Goal: Task Accomplishment & Management: Use online tool/utility

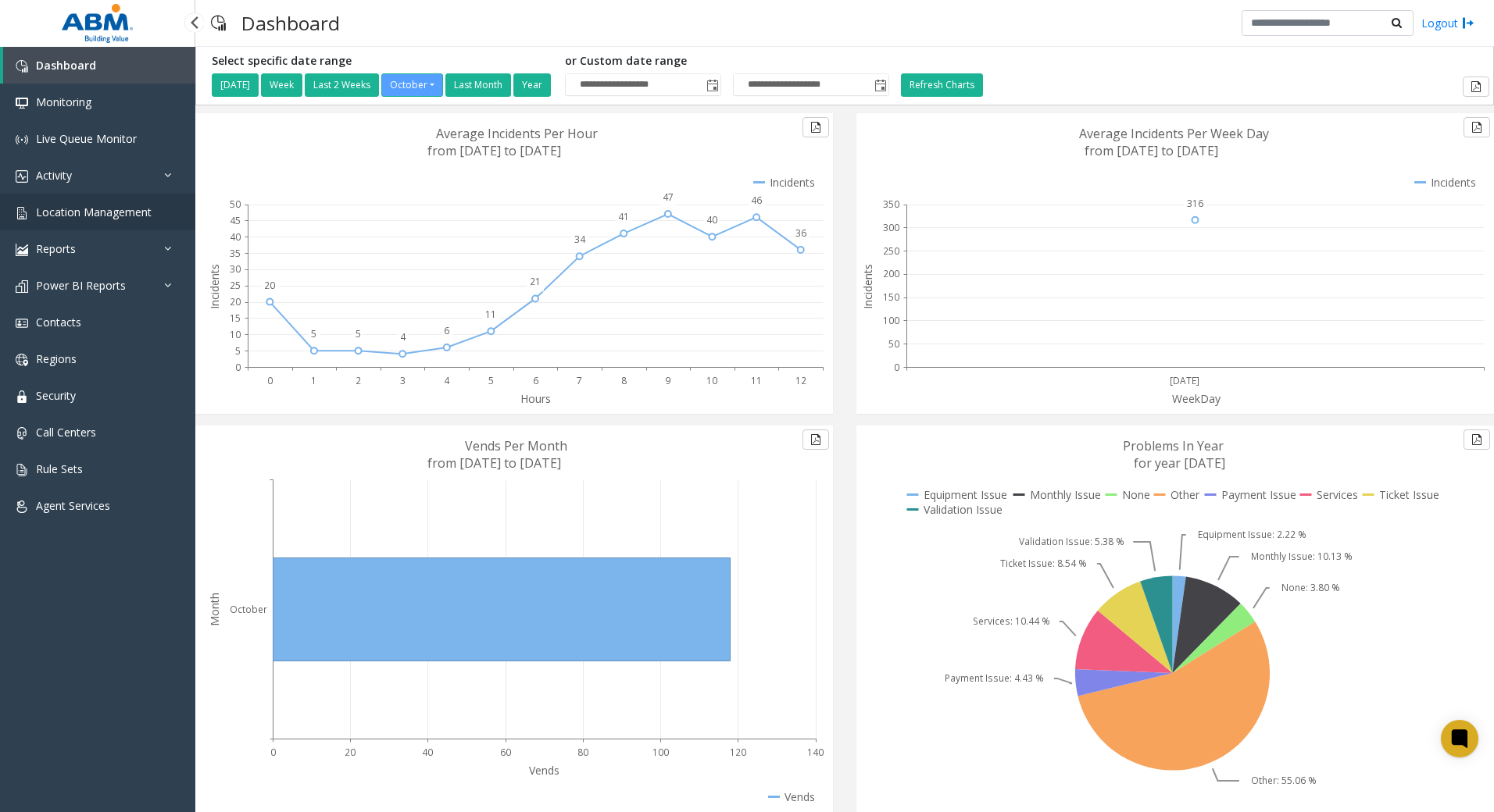
click at [120, 216] on span "Location Management" at bounding box center [94, 211] width 116 height 14
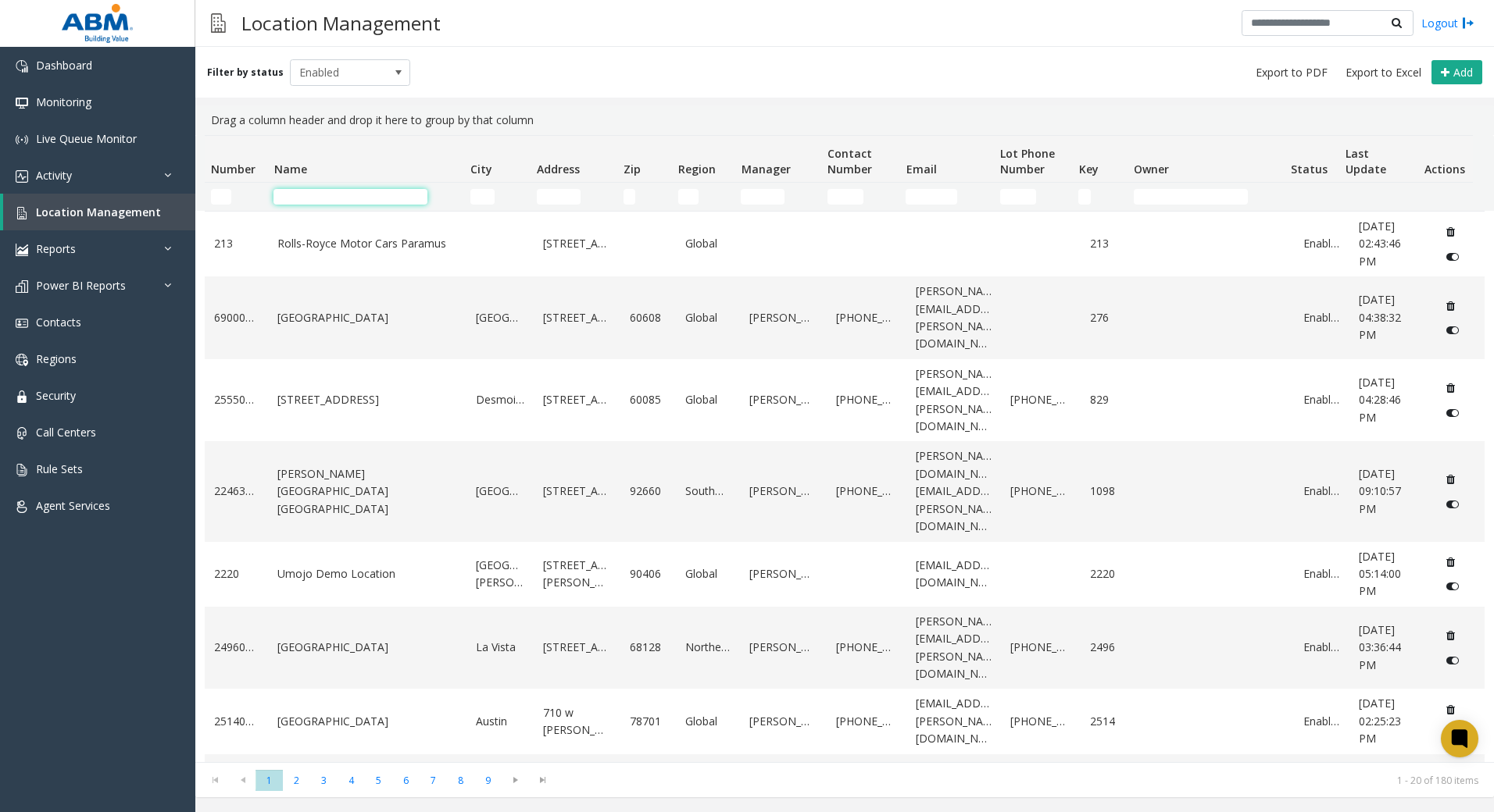
click at [388, 194] on input "Name Filter" at bounding box center [350, 197] width 154 height 15
click at [84, 183] on link "Activity" at bounding box center [97, 176] width 195 height 37
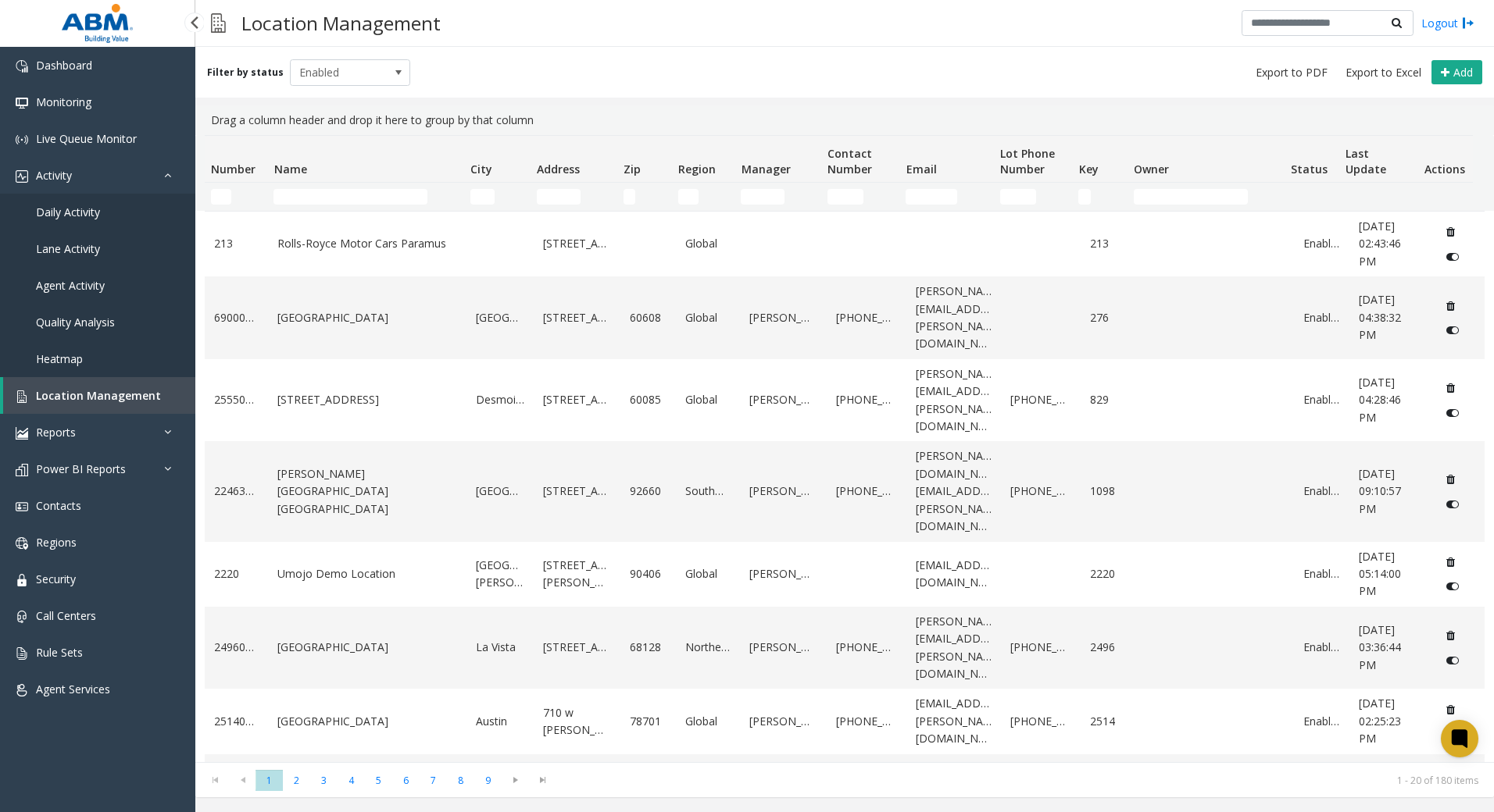
click at [57, 222] on link "Daily Activity" at bounding box center [97, 212] width 195 height 37
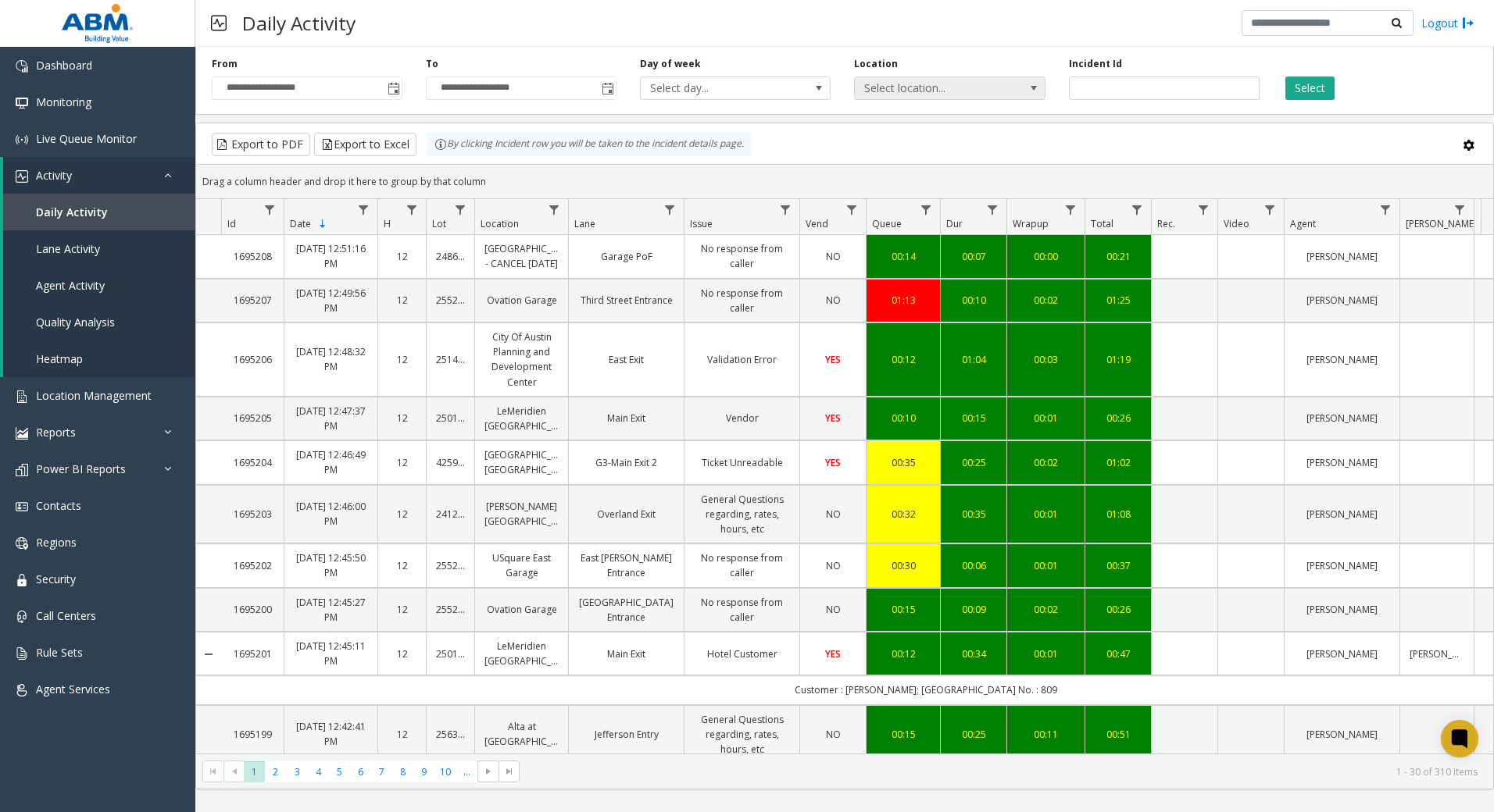
click at [963, 88] on span "Select location..." at bounding box center [930, 88] width 151 height 22
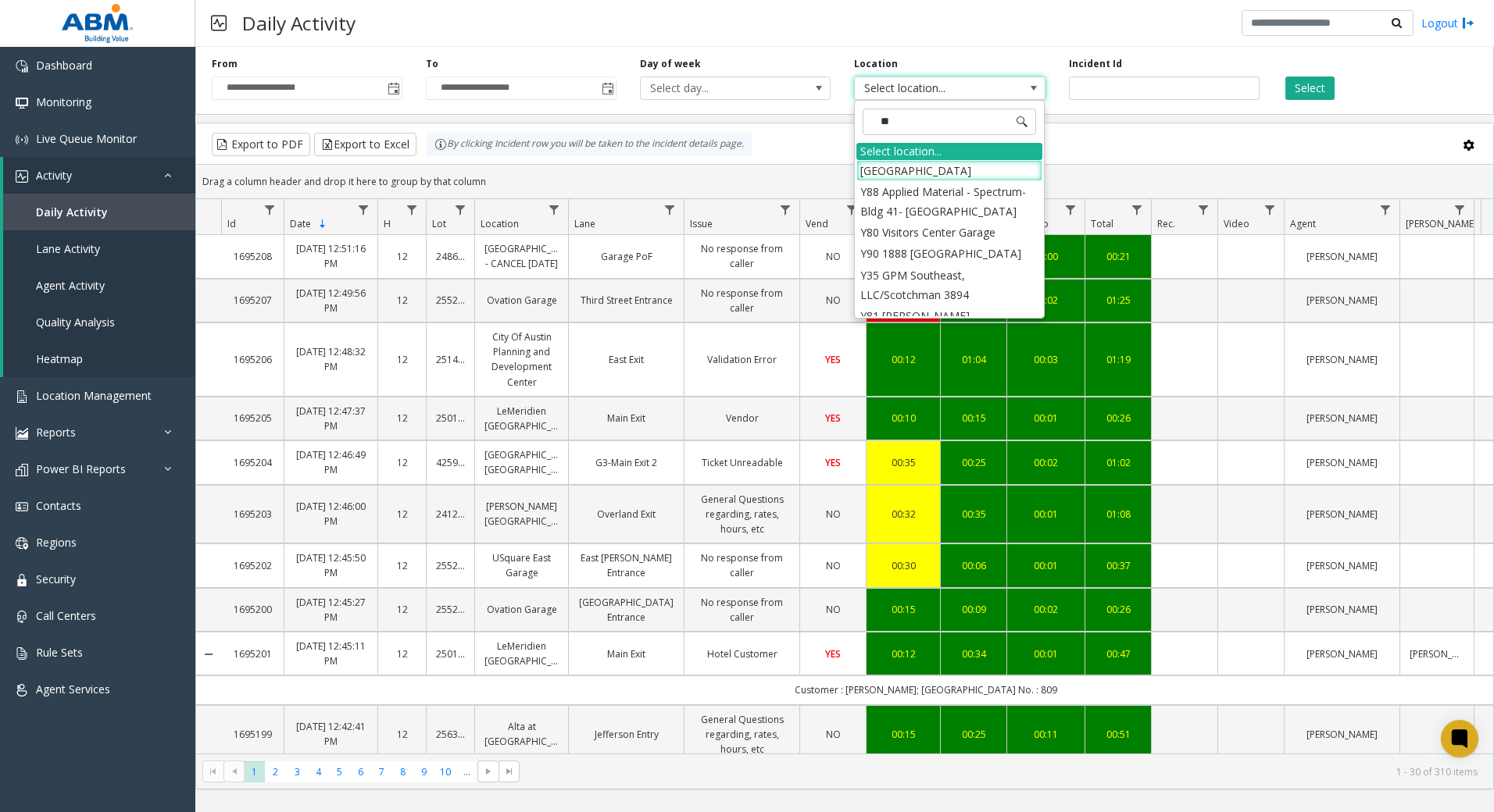
type input "***"
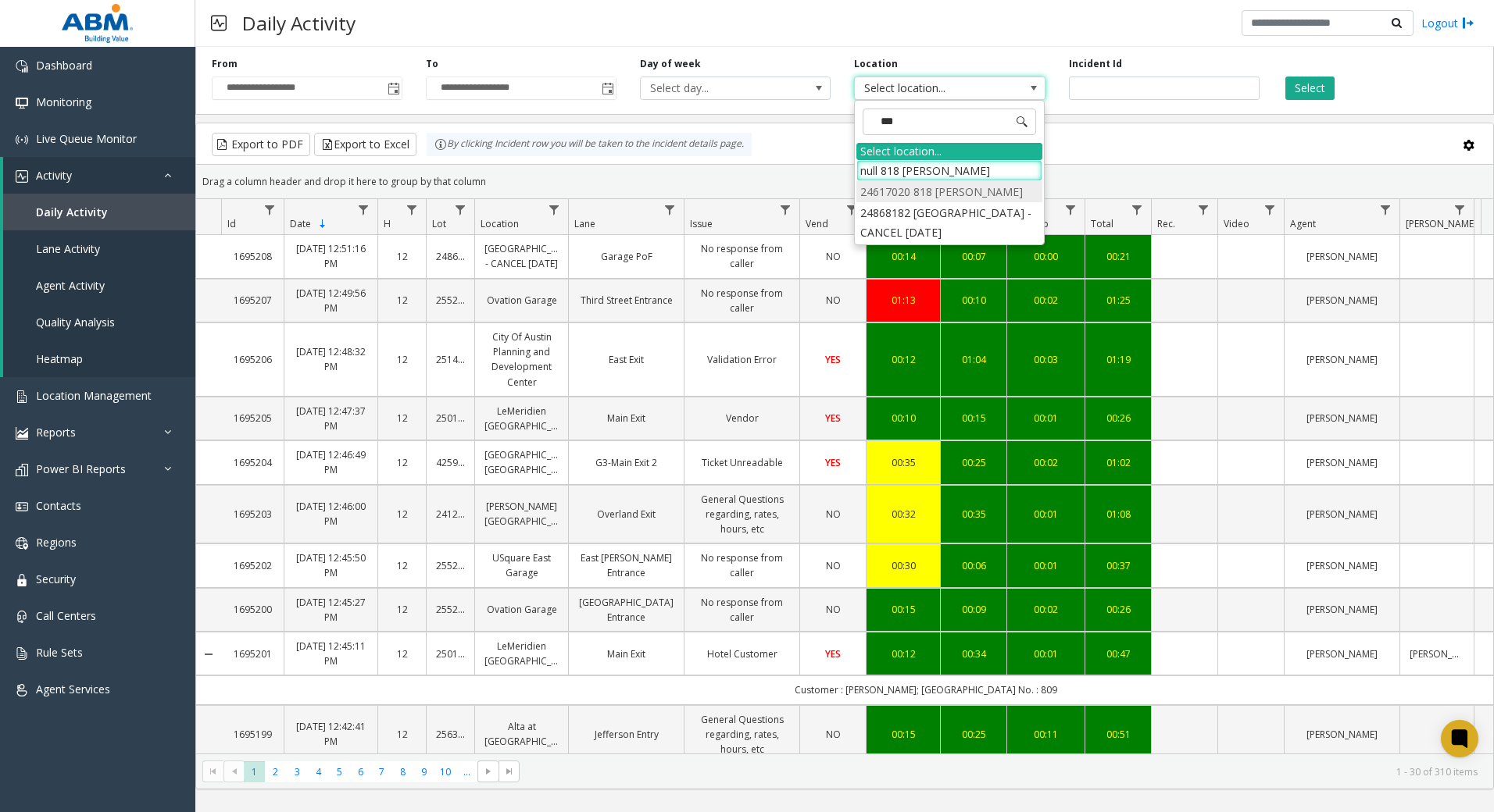
click at [936, 191] on li "24617020 818 [PERSON_NAME]" at bounding box center [949, 192] width 186 height 21
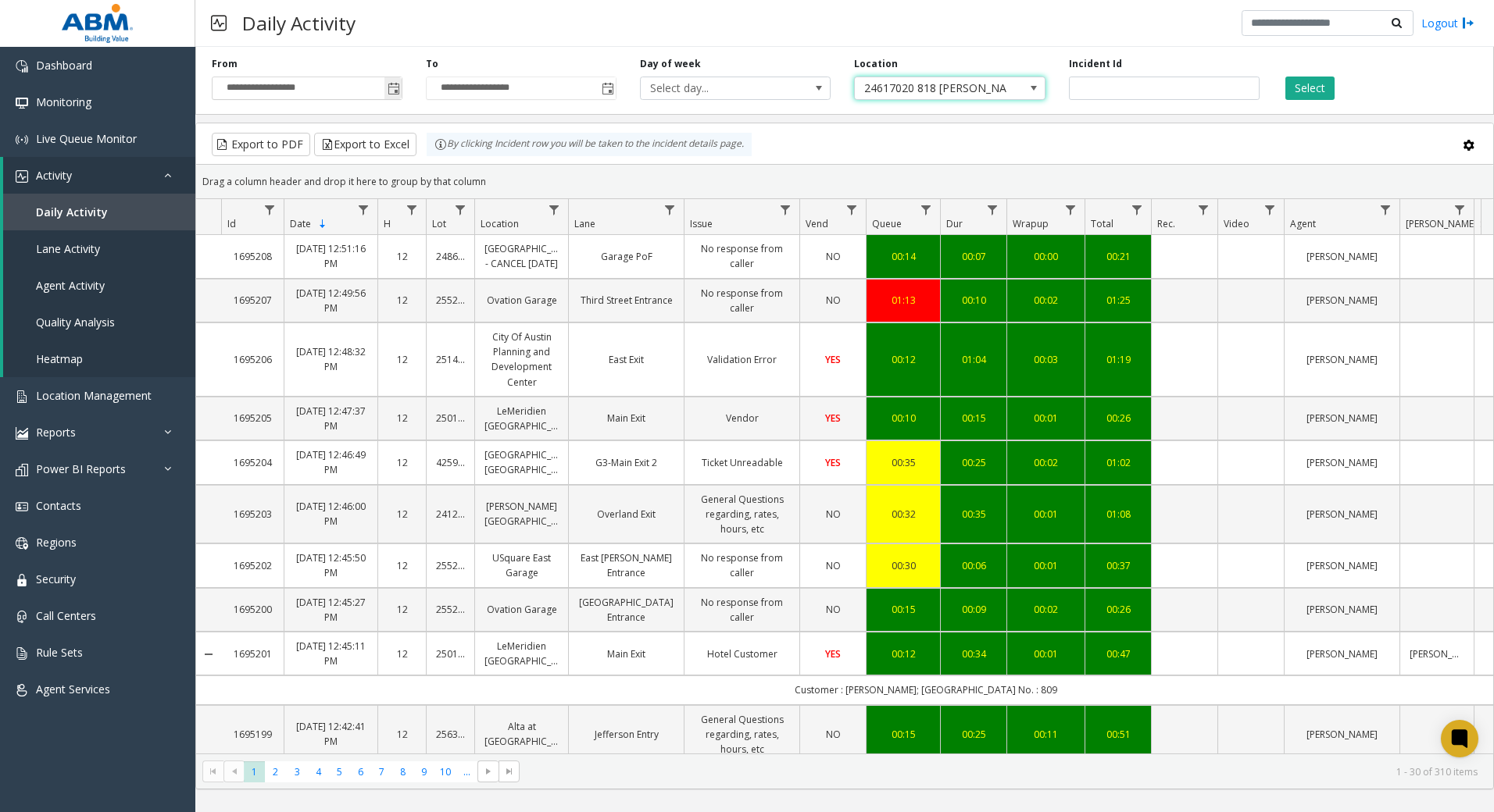
click at [386, 87] on span "Toggle popup" at bounding box center [394, 89] width 17 height 25
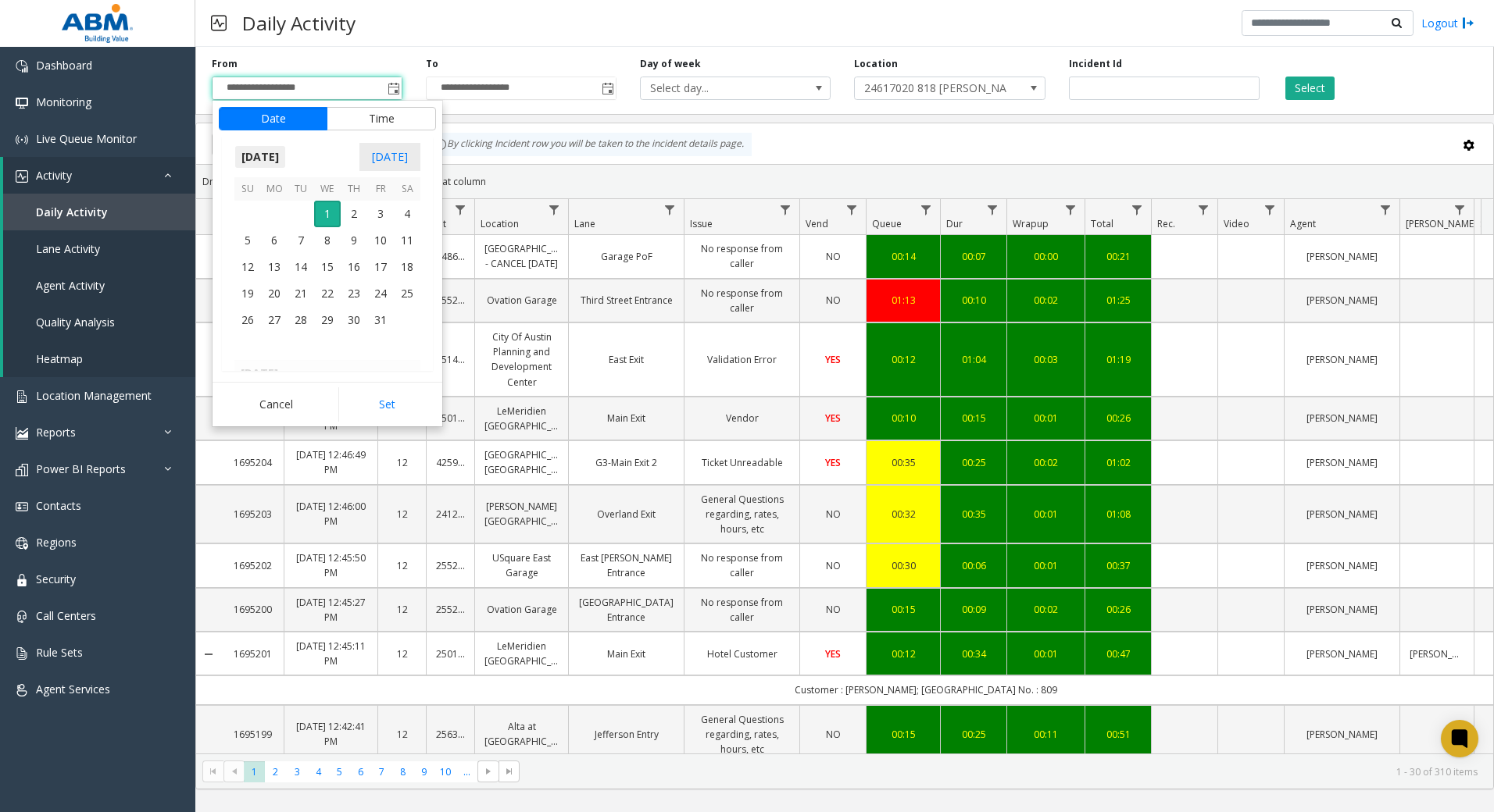
click at [285, 150] on span "[DATE]" at bounding box center [259, 157] width 51 height 23
click at [251, 265] on span "Sep" at bounding box center [253, 264] width 38 height 38
click at [280, 214] on span "1" at bounding box center [275, 214] width 27 height 27
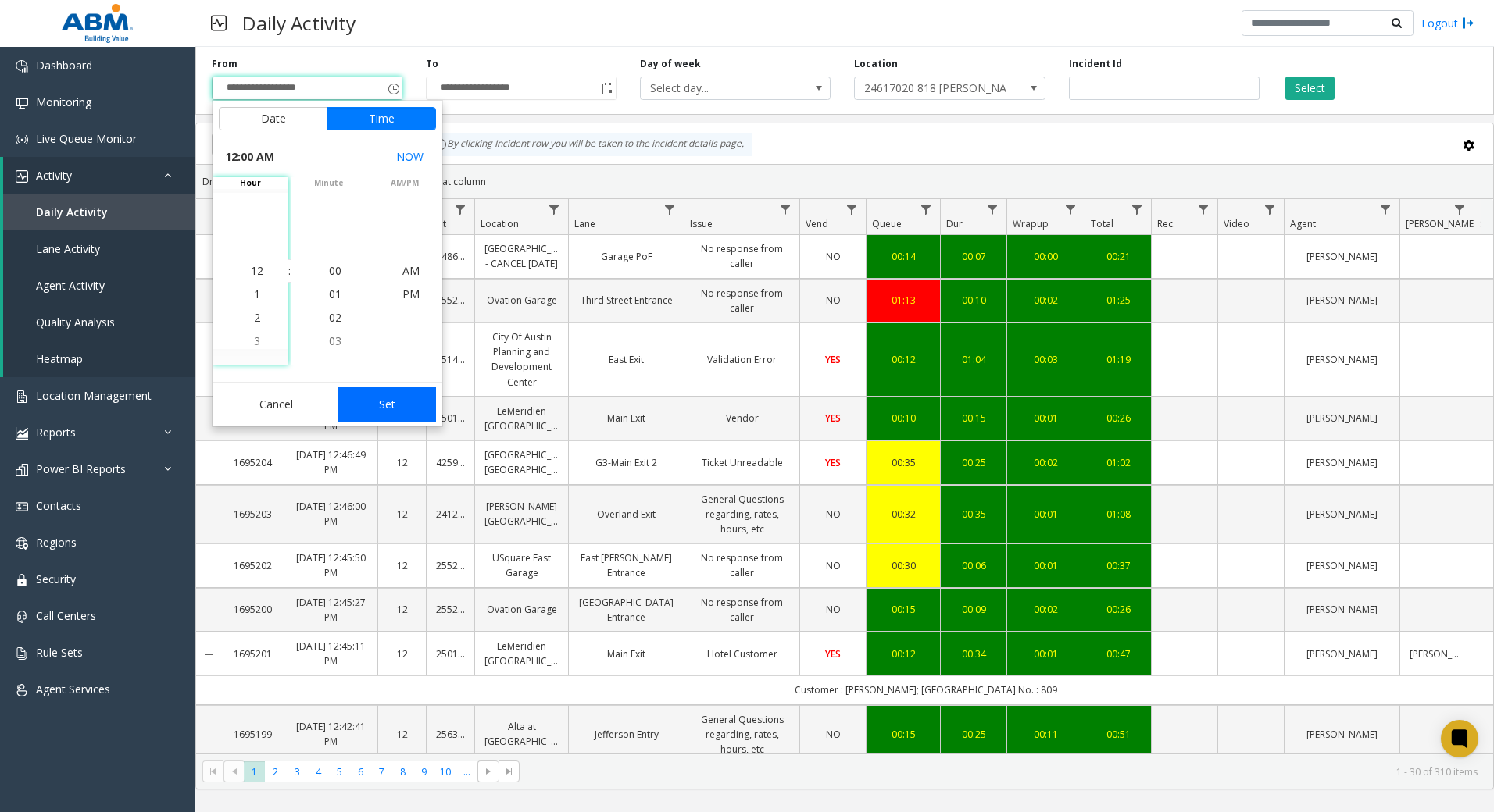
click at [405, 405] on button "Set" at bounding box center [388, 405] width 98 height 35
type input "**********"
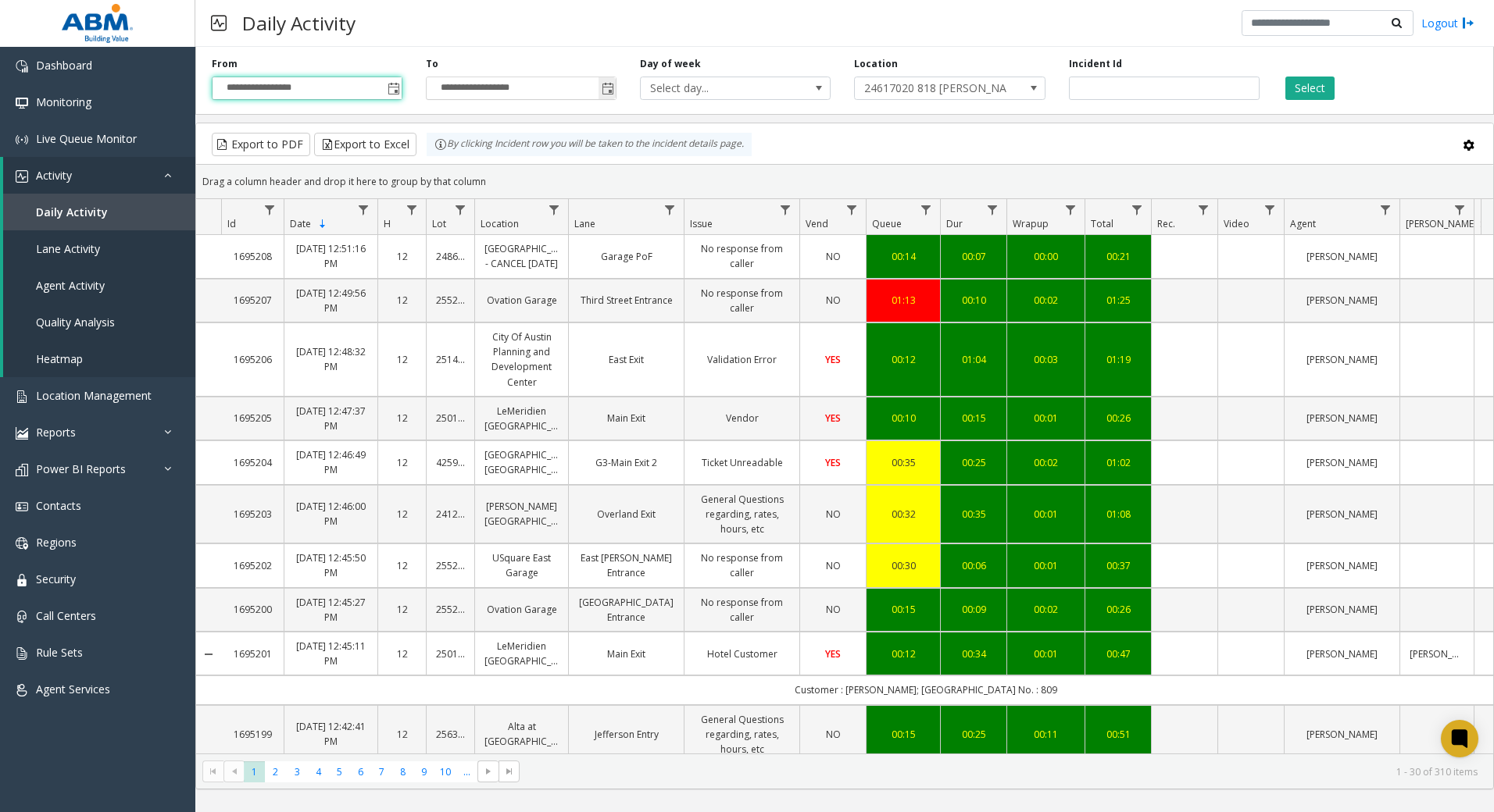
click at [607, 92] on span "Toggle popup" at bounding box center [608, 89] width 13 height 13
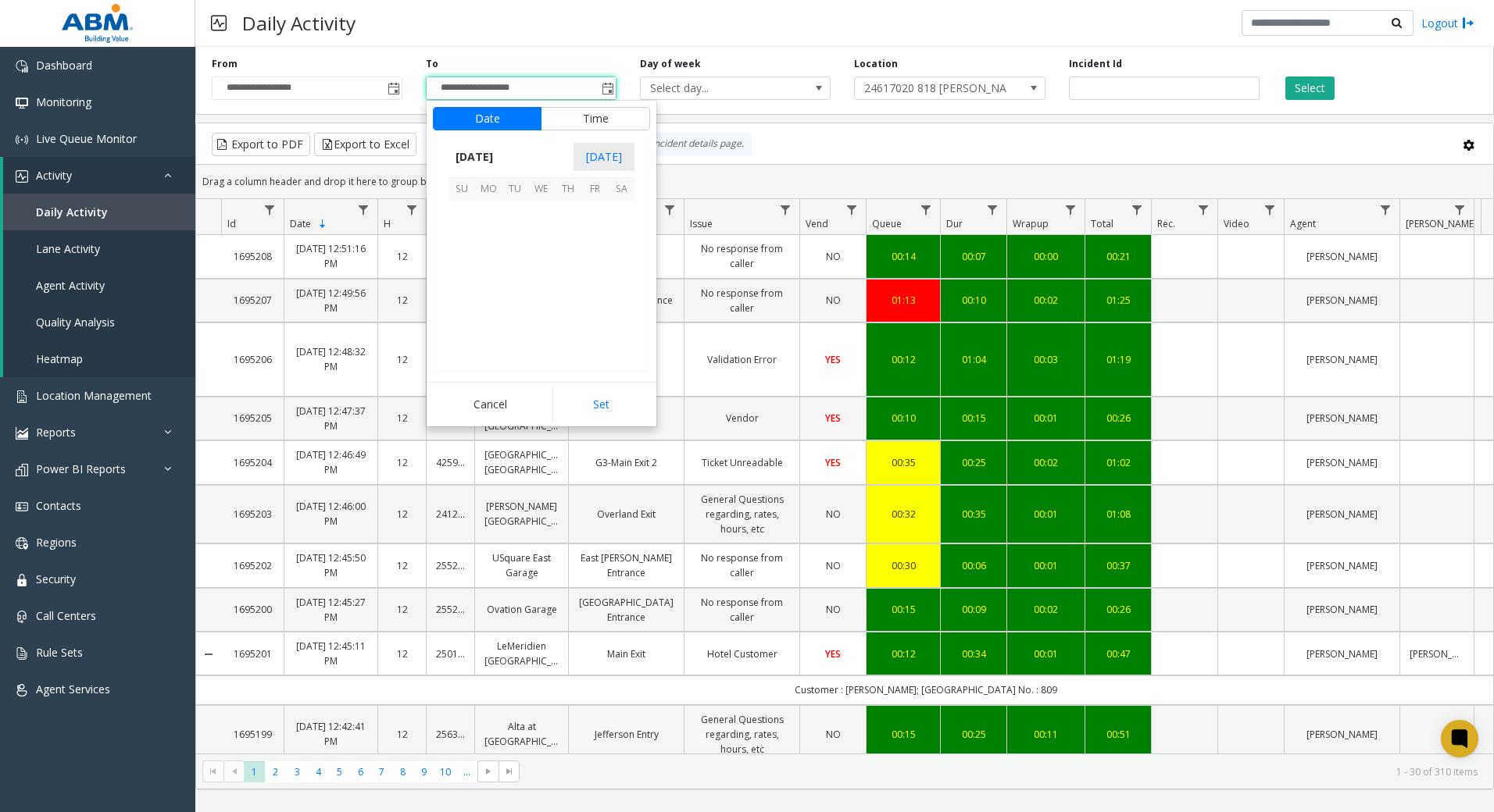
scroll to position [23, 0]
click at [451, 156] on span "[DATE]" at bounding box center [474, 157] width 51 height 23
click at [474, 269] on span "Sep" at bounding box center [467, 264] width 38 height 38
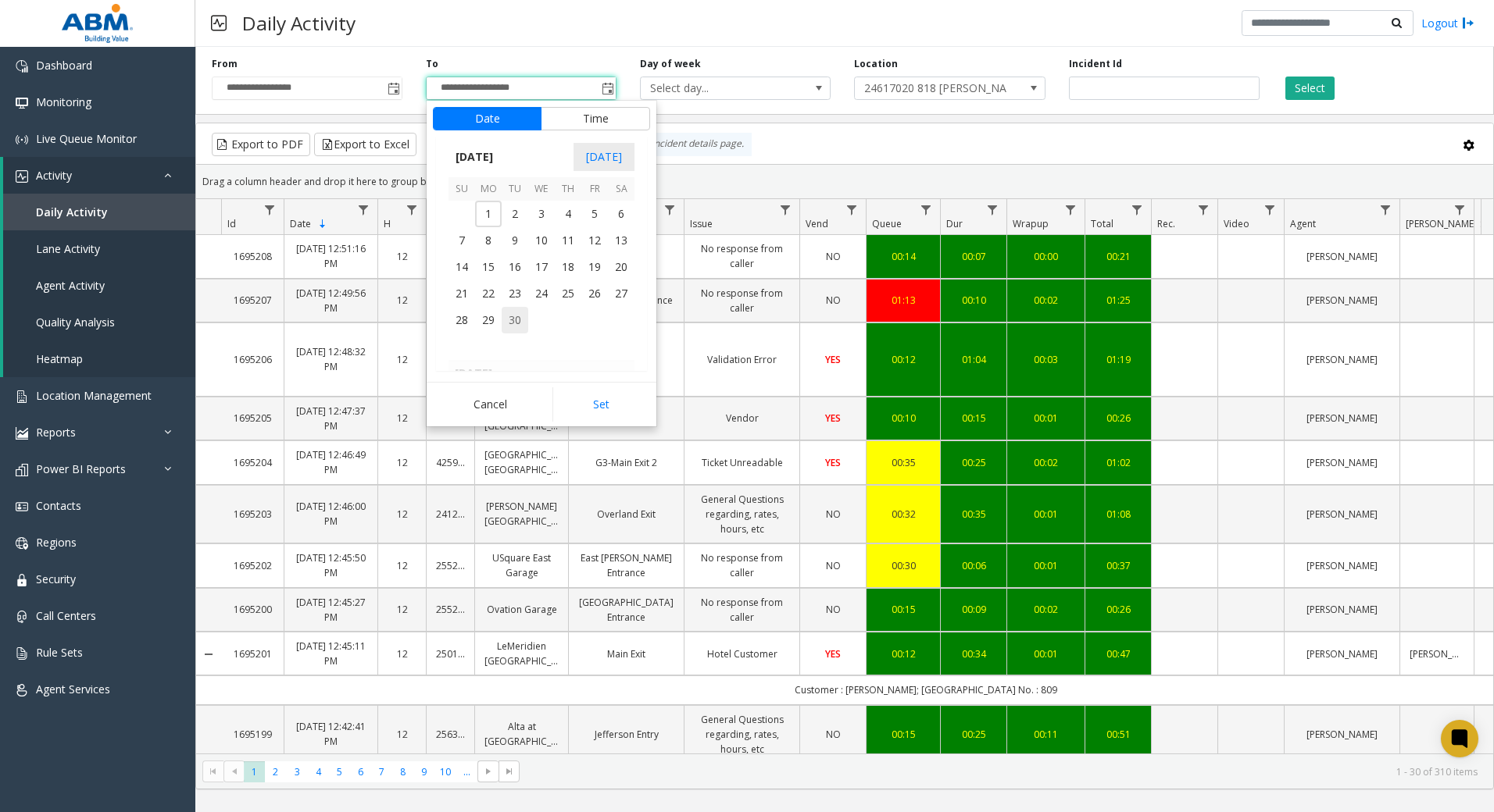
click at [519, 321] on span "30" at bounding box center [515, 320] width 27 height 27
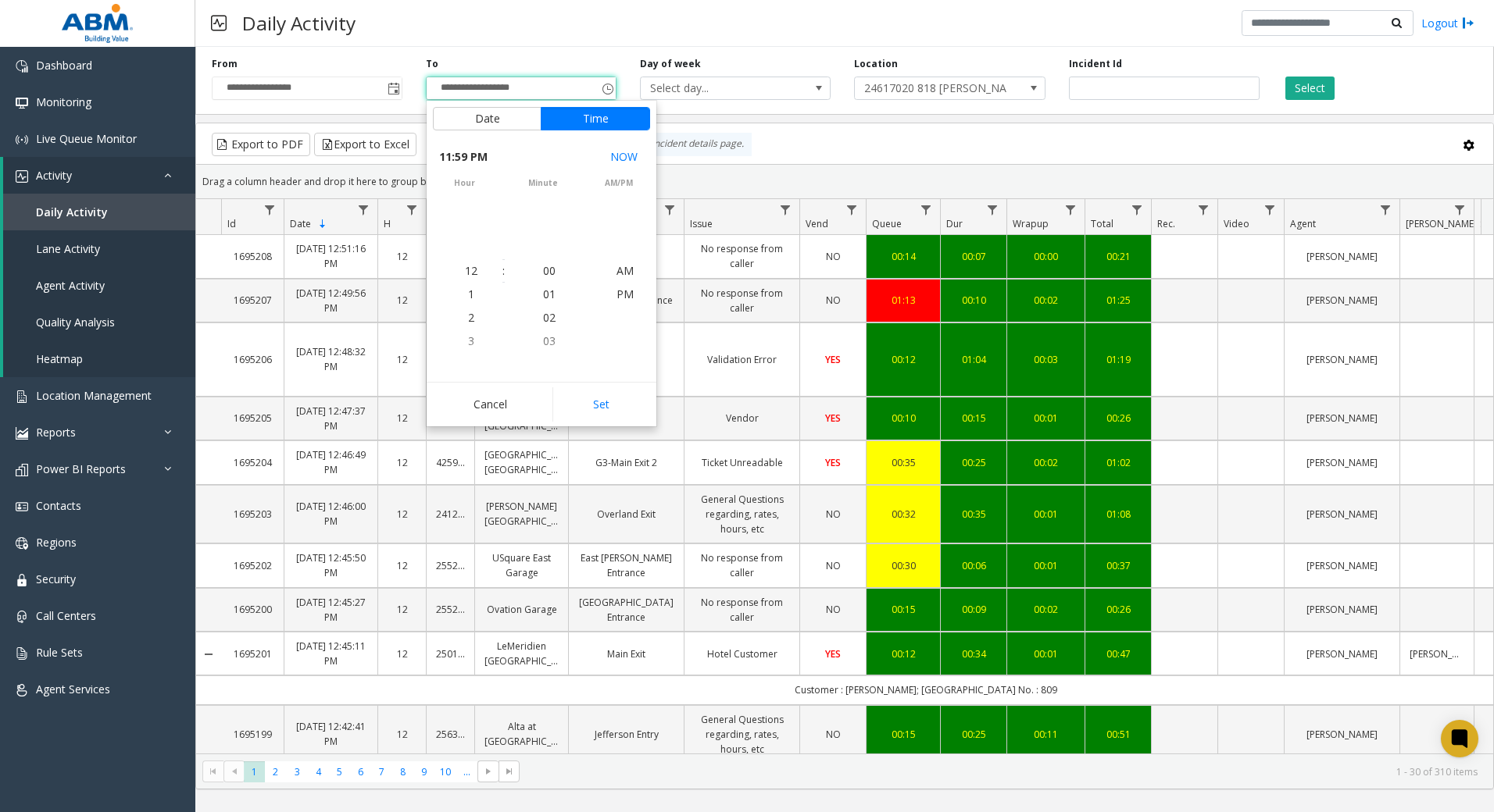
scroll to position [23, 0]
click at [606, 399] on button "Set" at bounding box center [602, 405] width 98 height 35
type input "**********"
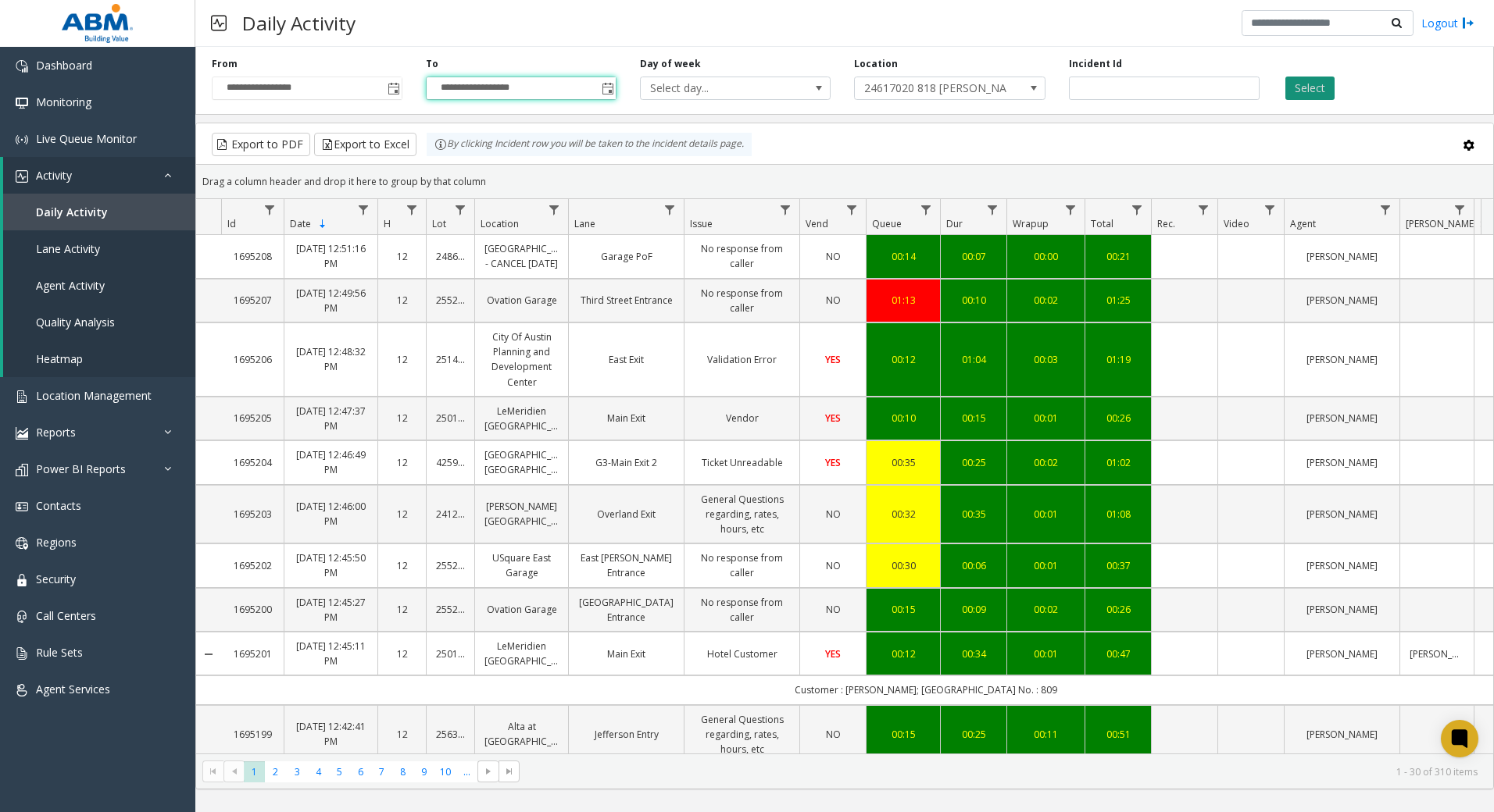
click at [1306, 89] on button "Select" at bounding box center [1309, 88] width 49 height 23
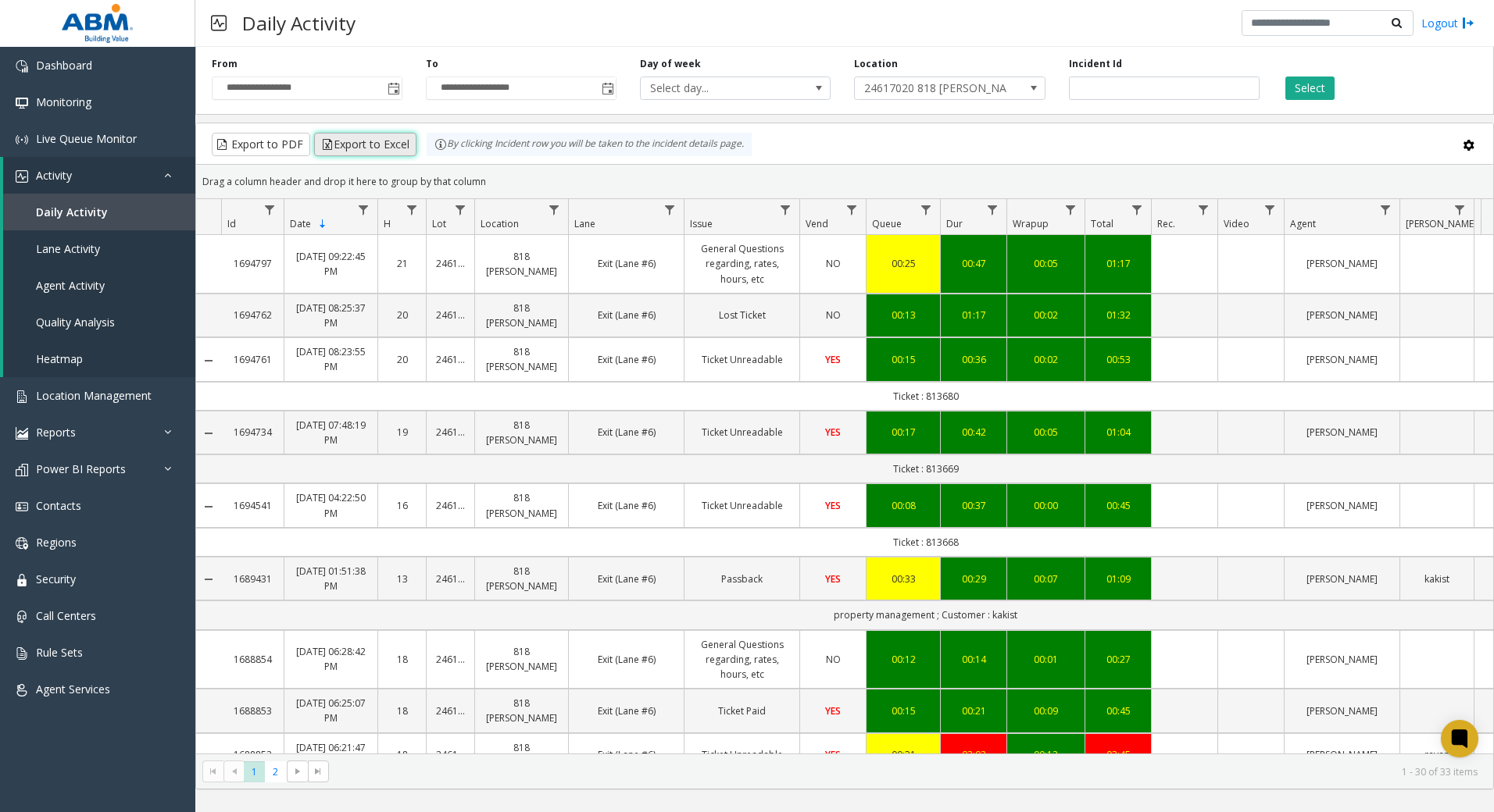
click at [392, 146] on button "Export to Excel" at bounding box center [366, 145] width 102 height 23
click at [727, 799] on div "**********" at bounding box center [844, 430] width 1298 height 766
